Goal: Transaction & Acquisition: Purchase product/service

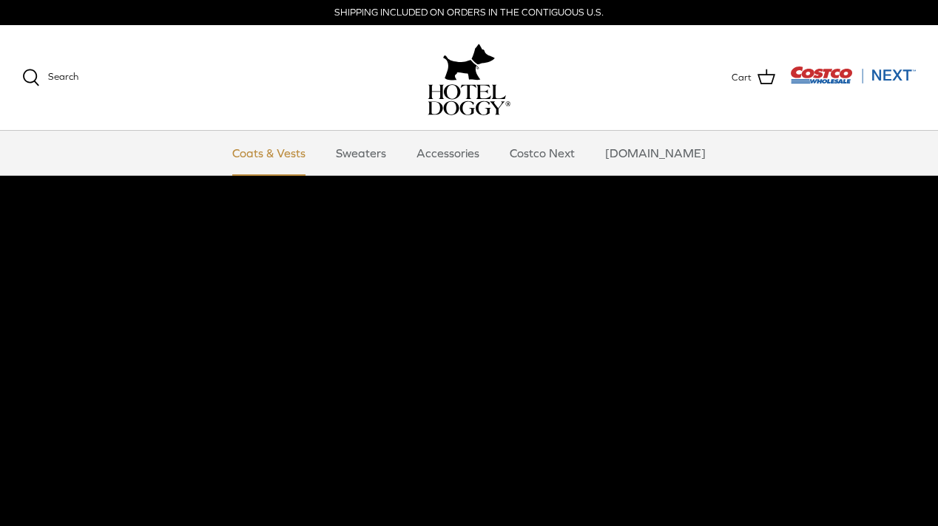
click at [279, 149] on link "Coats & Vests" at bounding box center [269, 153] width 100 height 44
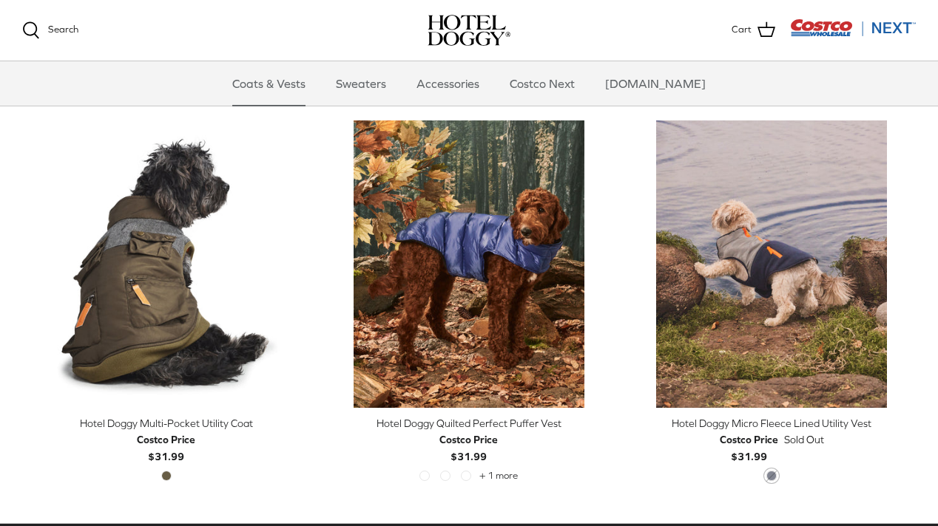
scroll to position [2713, 0]
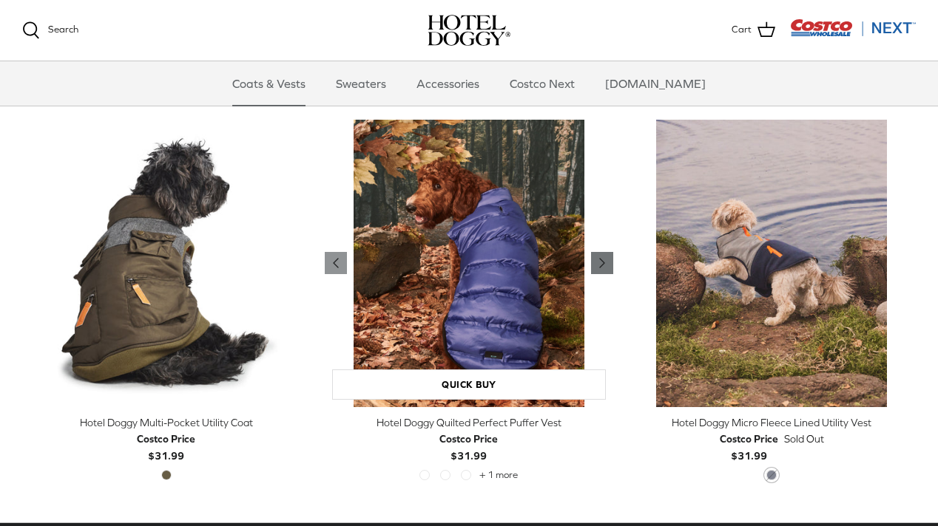
click at [603, 261] on polyline "Previous" at bounding box center [602, 263] width 4 height 9
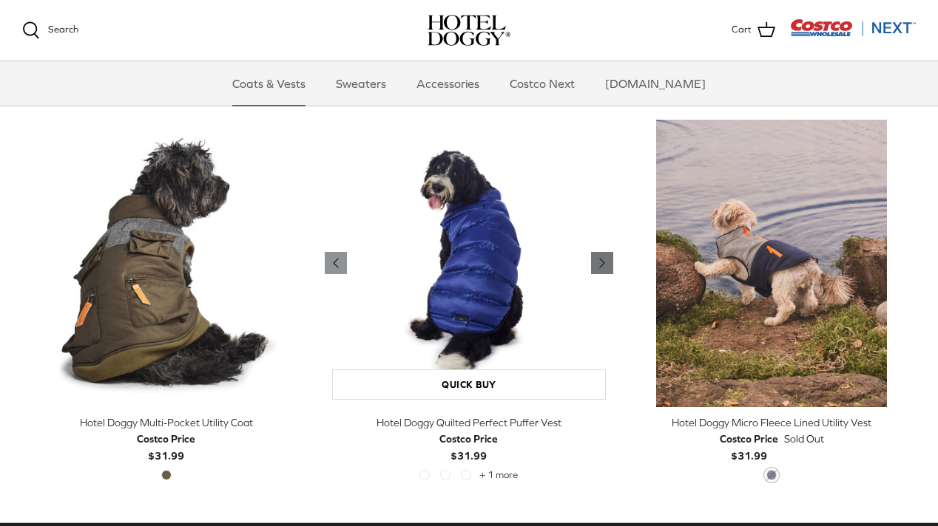
click at [603, 261] on polyline "Previous" at bounding box center [602, 263] width 4 height 9
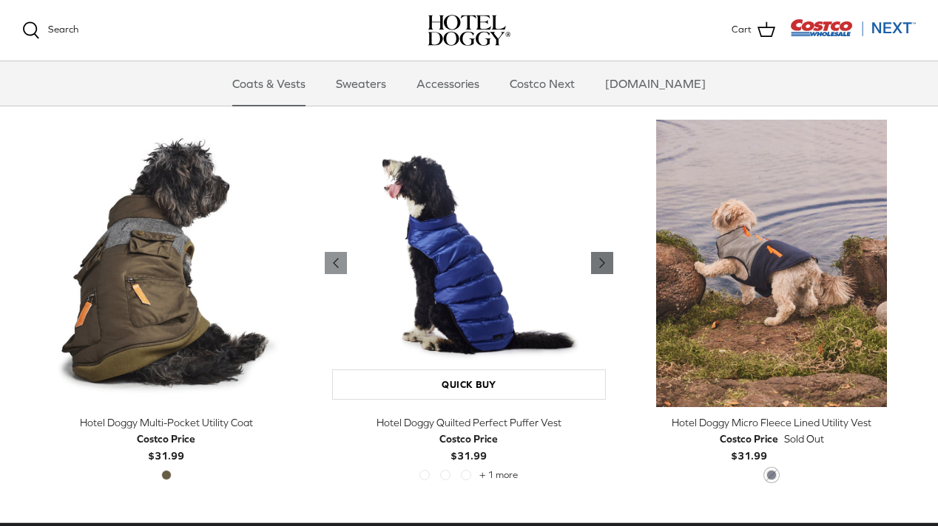
click at [603, 261] on polyline "Previous" at bounding box center [602, 263] width 4 height 9
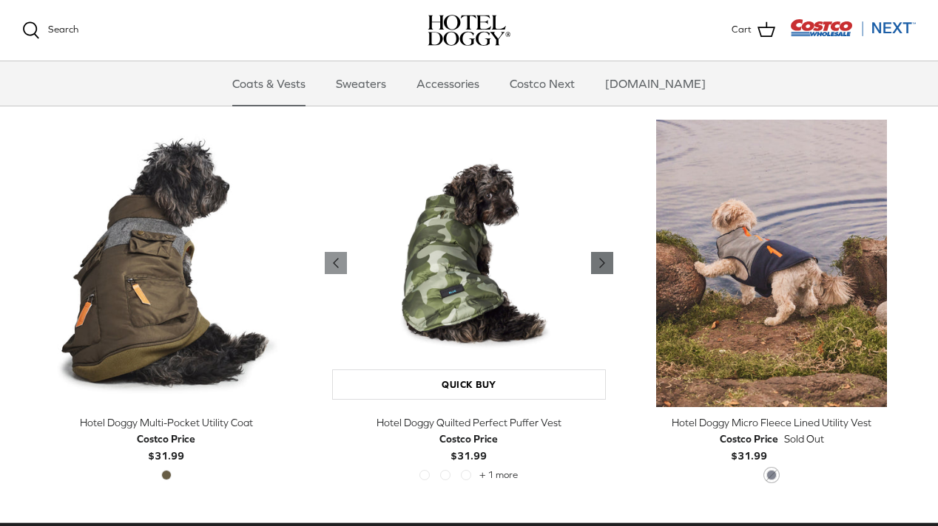
click at [603, 261] on polyline "Previous" at bounding box center [602, 263] width 4 height 9
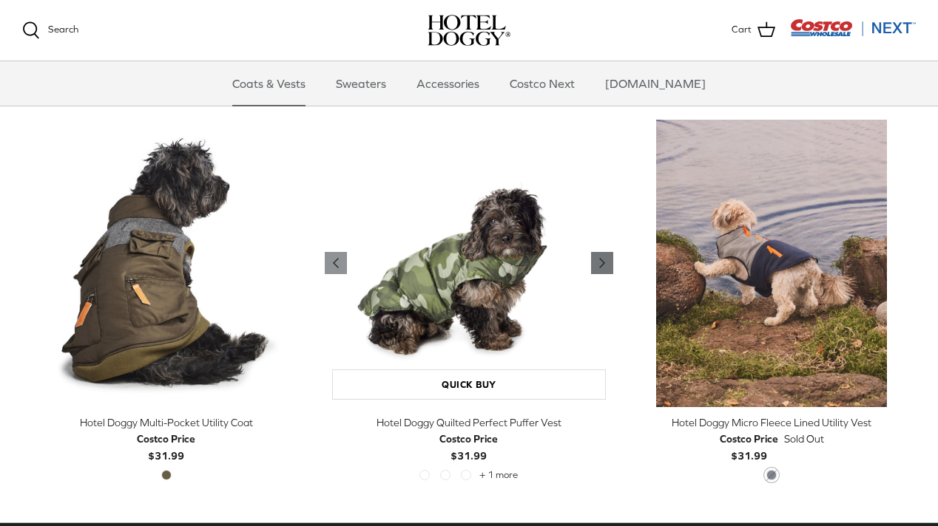
click at [603, 261] on polyline "Previous" at bounding box center [602, 263] width 4 height 9
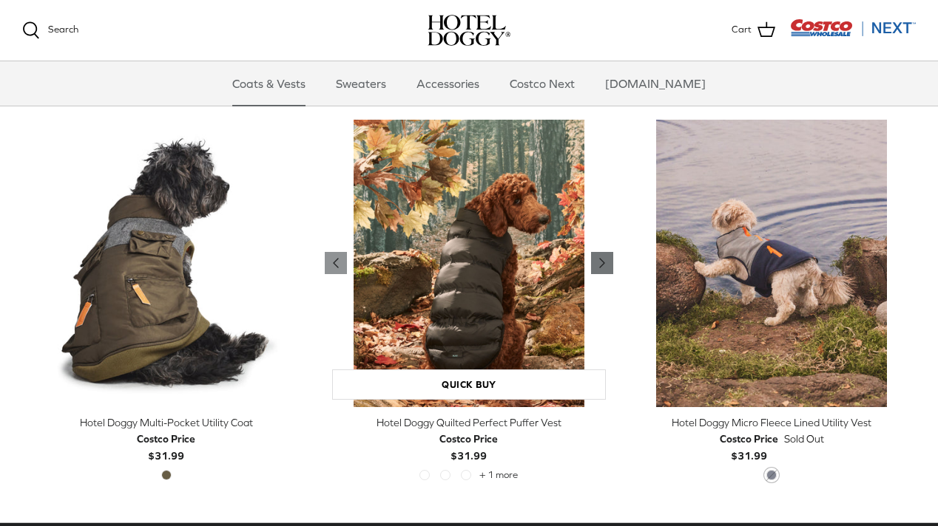
click at [603, 261] on polyline "Previous" at bounding box center [602, 263] width 4 height 9
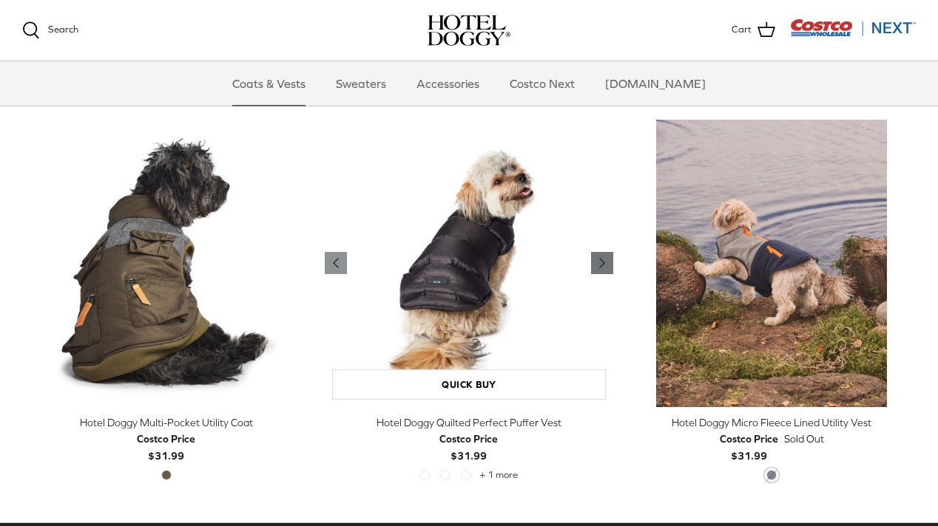
click at [603, 261] on polyline "Previous" at bounding box center [602, 263] width 4 height 9
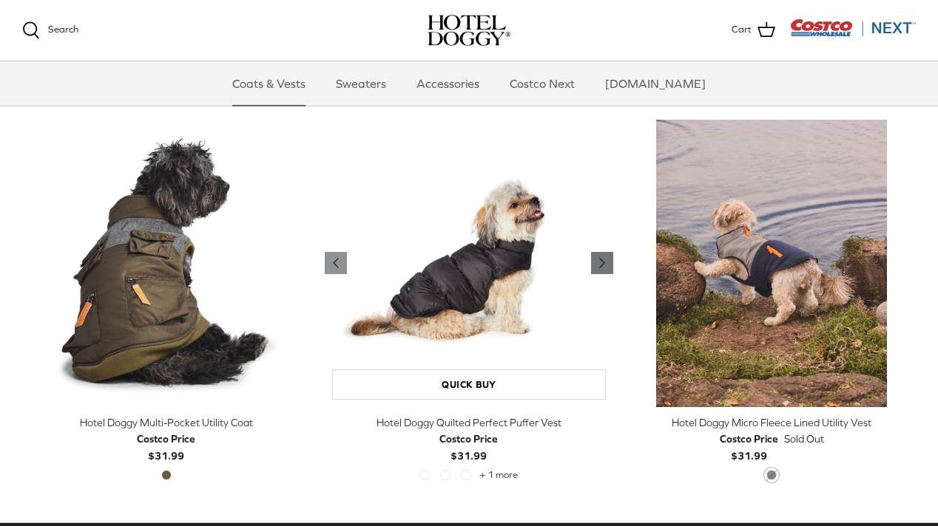
click at [603, 261] on polyline "Previous" at bounding box center [602, 263] width 4 height 9
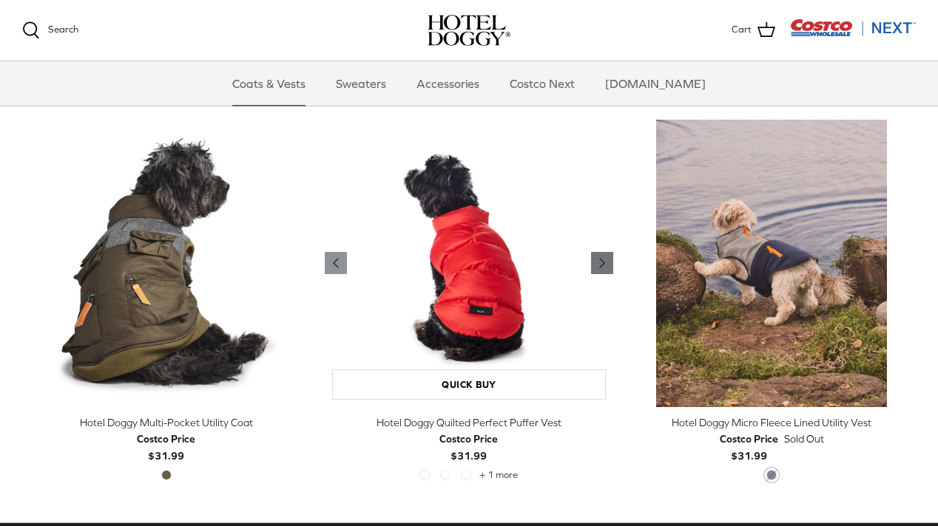
click at [603, 261] on polyline "Previous" at bounding box center [602, 263] width 4 height 9
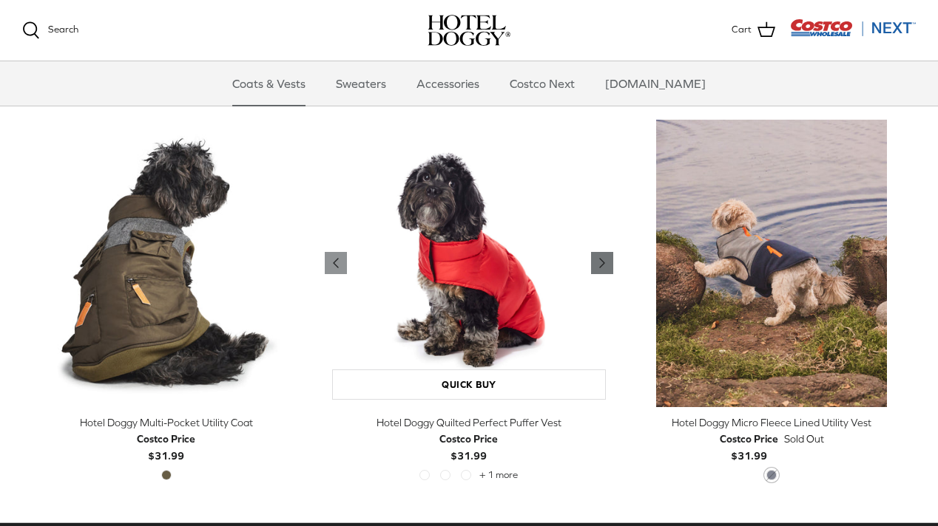
click at [603, 261] on polyline "Previous" at bounding box center [602, 263] width 4 height 9
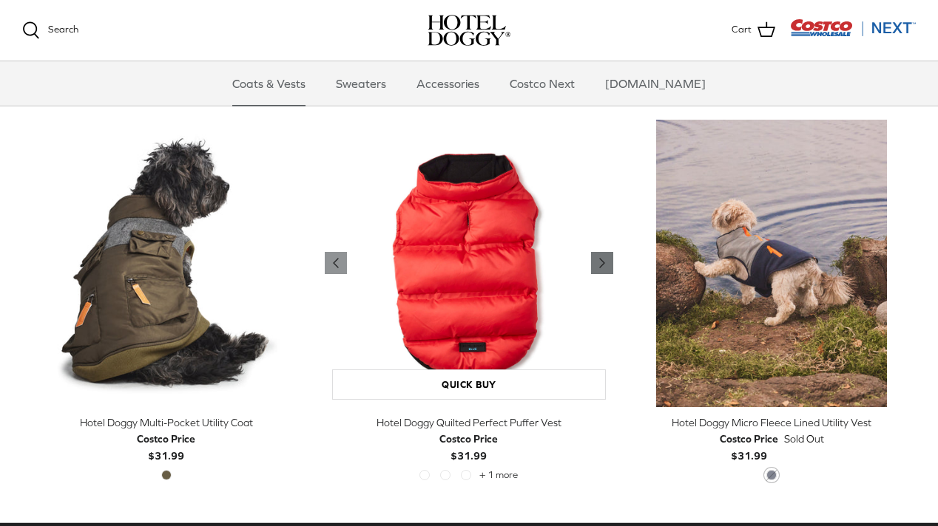
click at [603, 261] on polyline "Previous" at bounding box center [602, 263] width 4 height 9
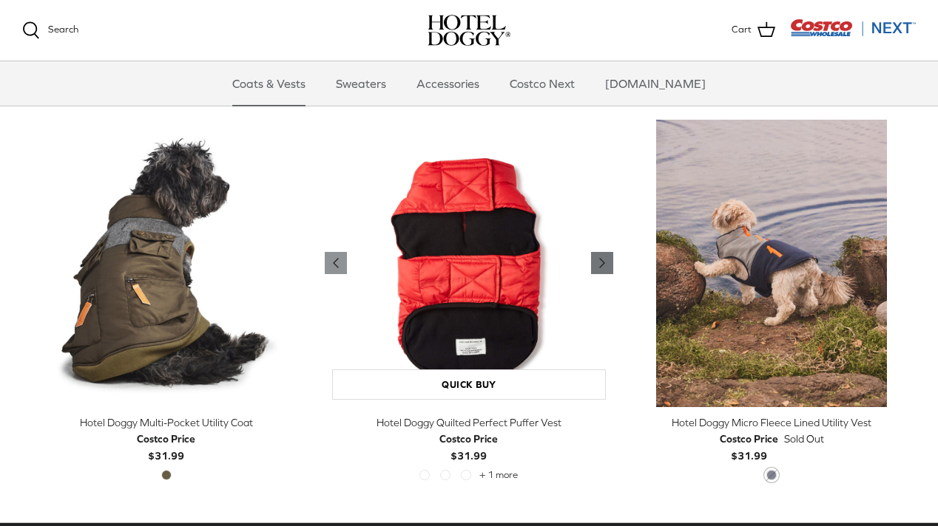
click at [603, 261] on polyline "Previous" at bounding box center [602, 263] width 4 height 9
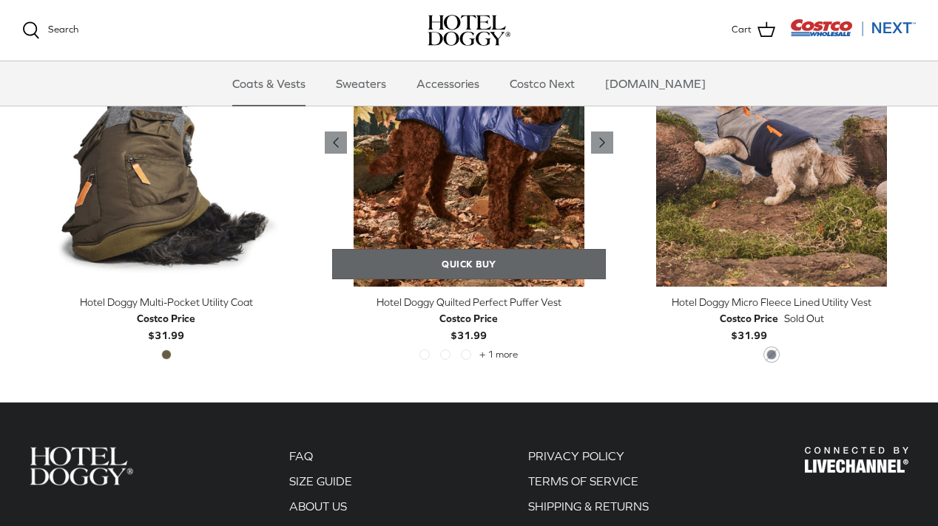
scroll to position [2842, 0]
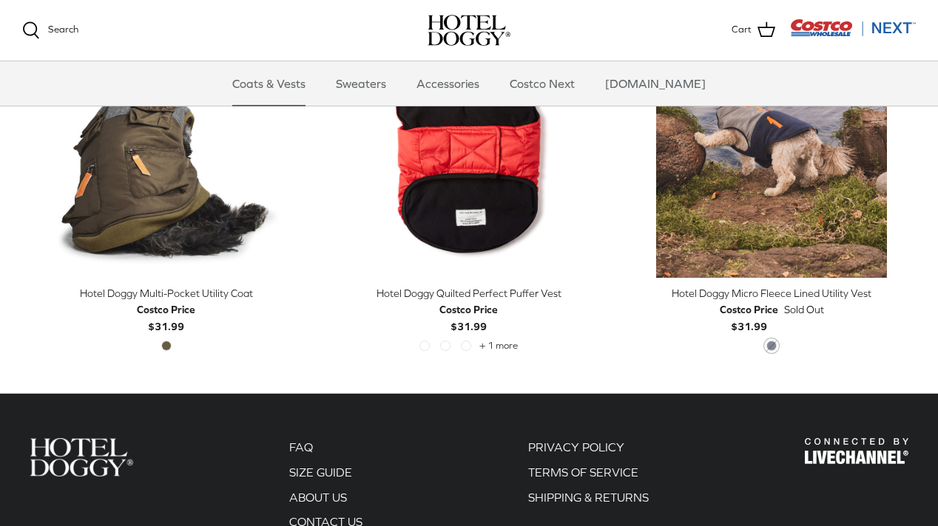
click at [487, 311] on div "Costco Price" at bounding box center [468, 310] width 58 height 16
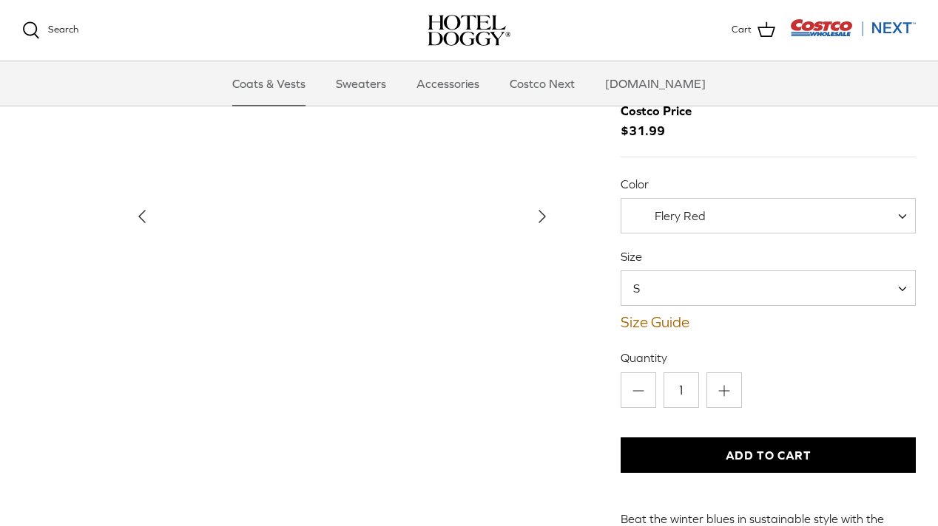
scroll to position [80, 0]
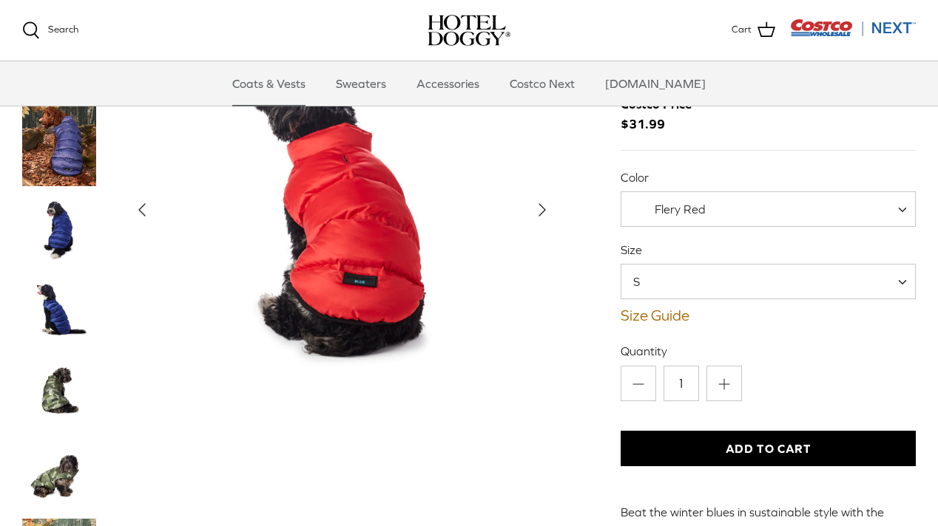
click at [656, 285] on span "S" at bounding box center [645, 282] width 48 height 16
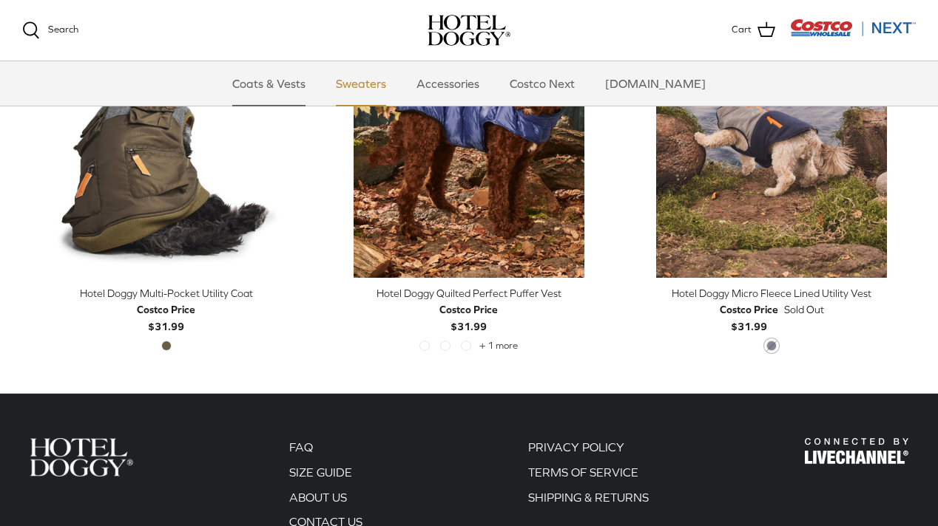
click at [391, 84] on link "Sweaters" at bounding box center [360, 83] width 77 height 44
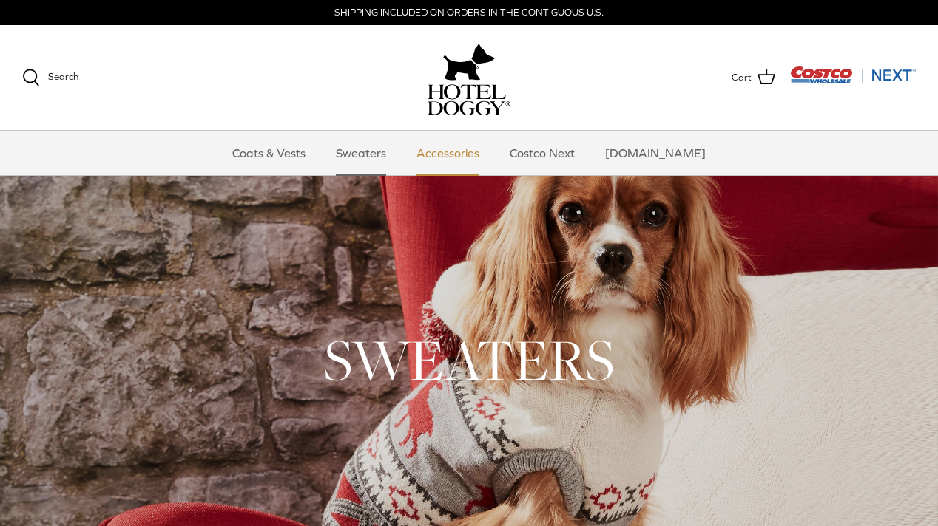
click at [478, 156] on link "Accessories" at bounding box center [447, 153] width 89 height 44
